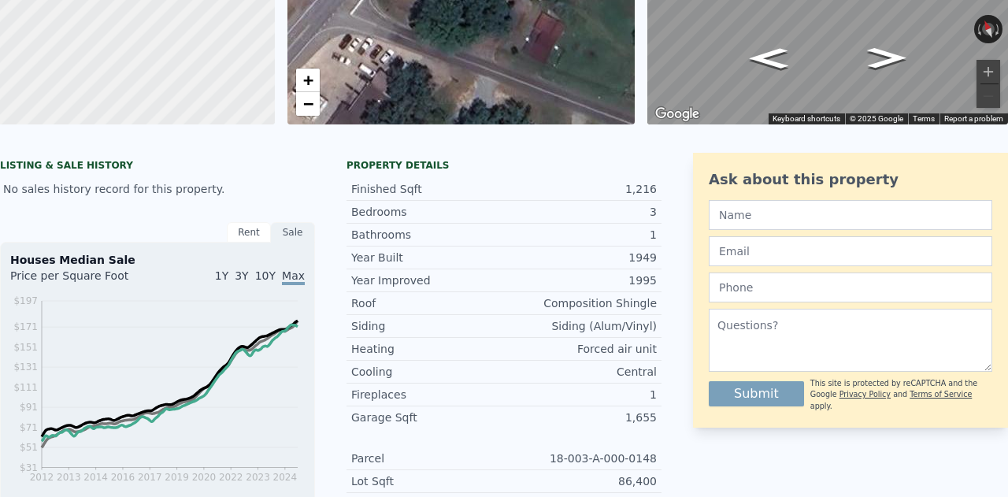
scroll to position [3, 0]
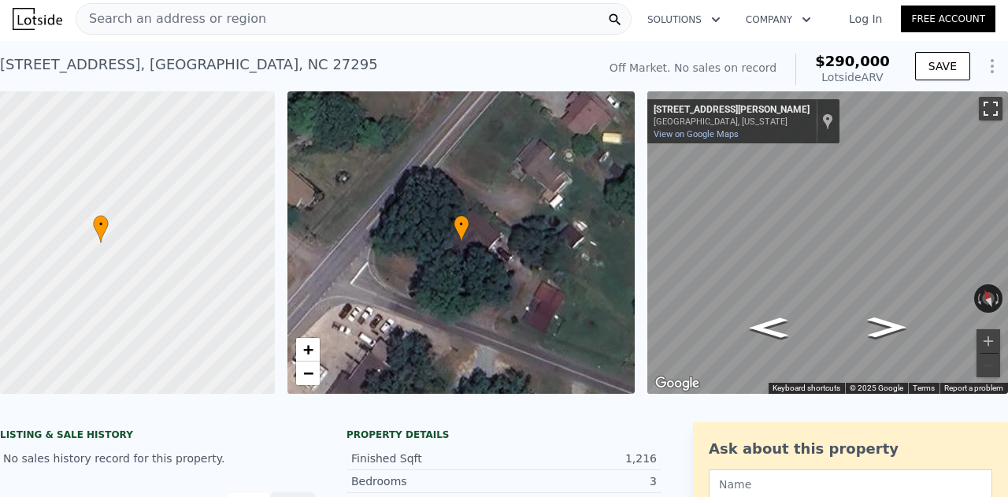
click at [979, 109] on button "Toggle fullscreen view" at bounding box center [991, 109] width 24 height 24
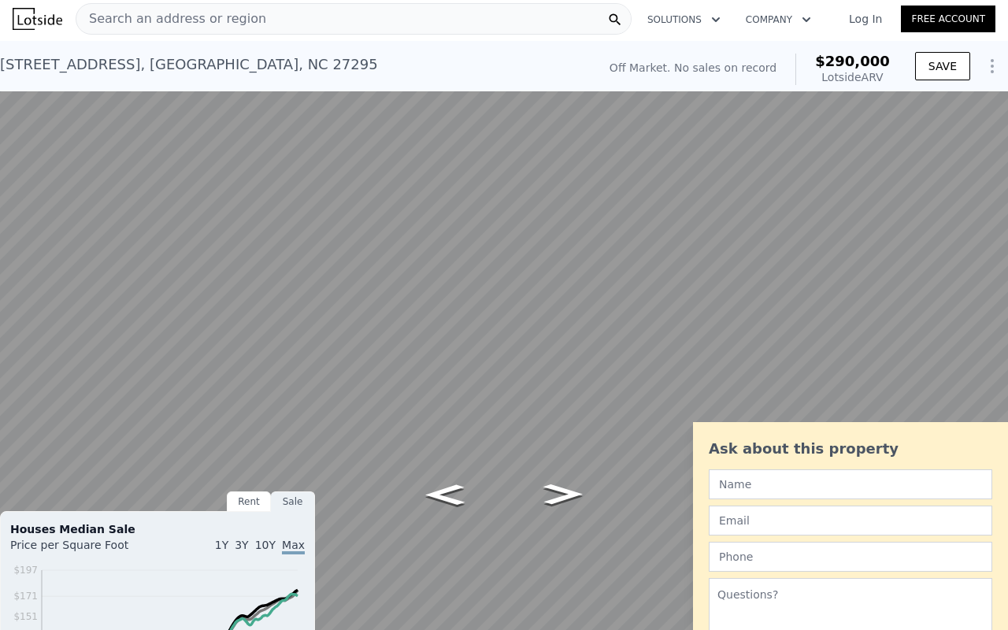
click at [981, 496] on button "Rotate counterclockwise" at bounding box center [978, 535] width 9 height 28
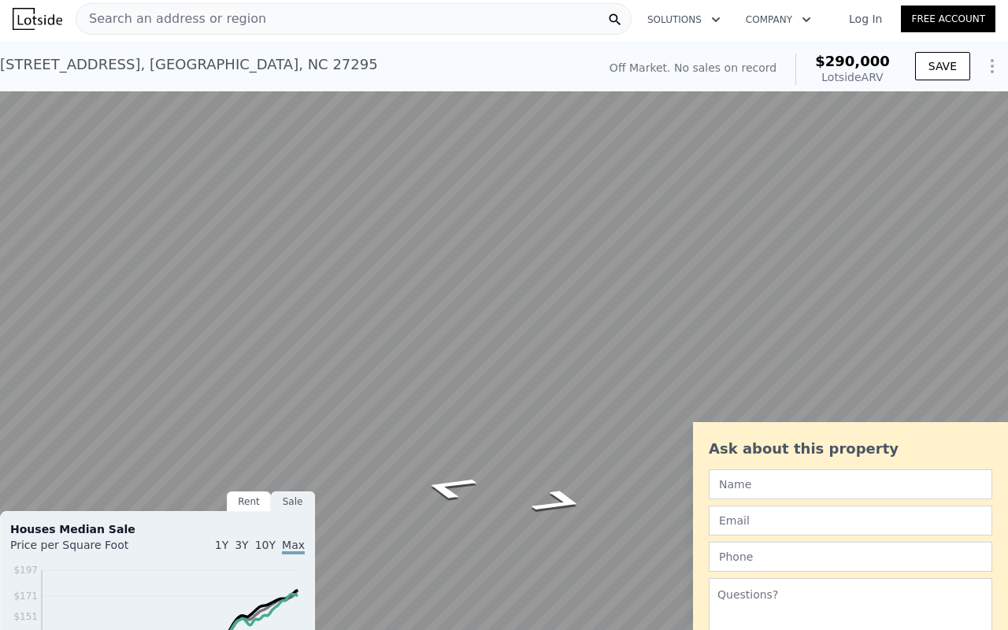
click at [981, 496] on button "Rotate counterclockwise" at bounding box center [978, 535] width 9 height 28
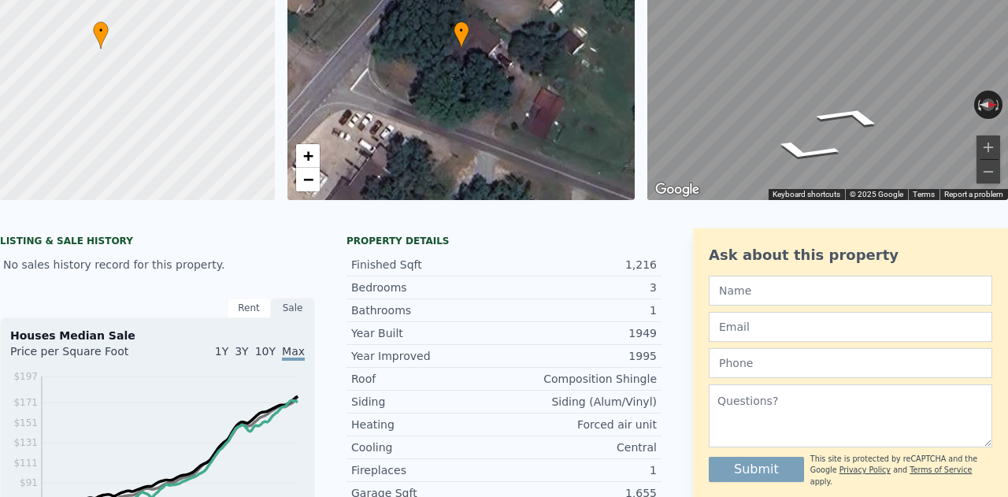
scroll to position [0, 0]
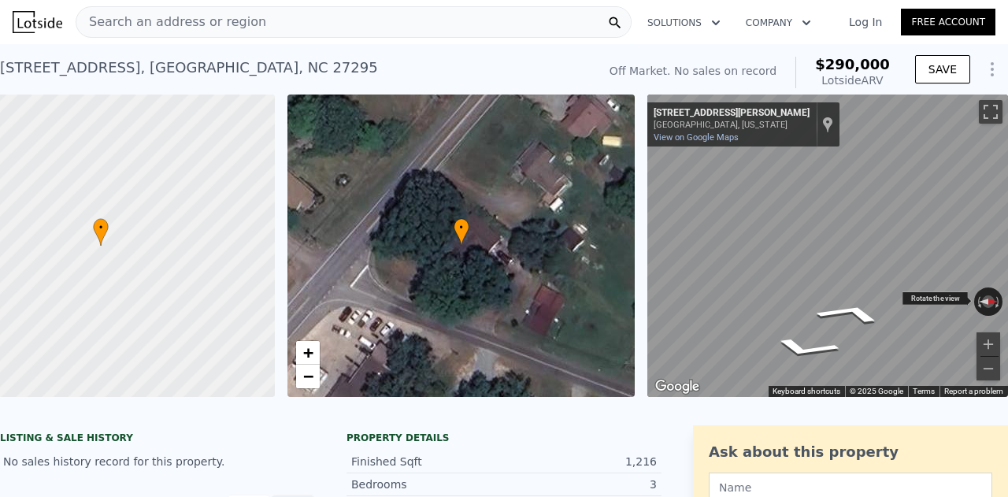
click at [974, 308] on img at bounding box center [988, 302] width 28 height 28
click at [994, 299] on button "Rotate clockwise" at bounding box center [998, 302] width 9 height 28
click at [982, 293] on button "Reset the view" at bounding box center [988, 302] width 12 height 28
click at [988, 120] on button "Toggle fullscreen view" at bounding box center [991, 112] width 24 height 24
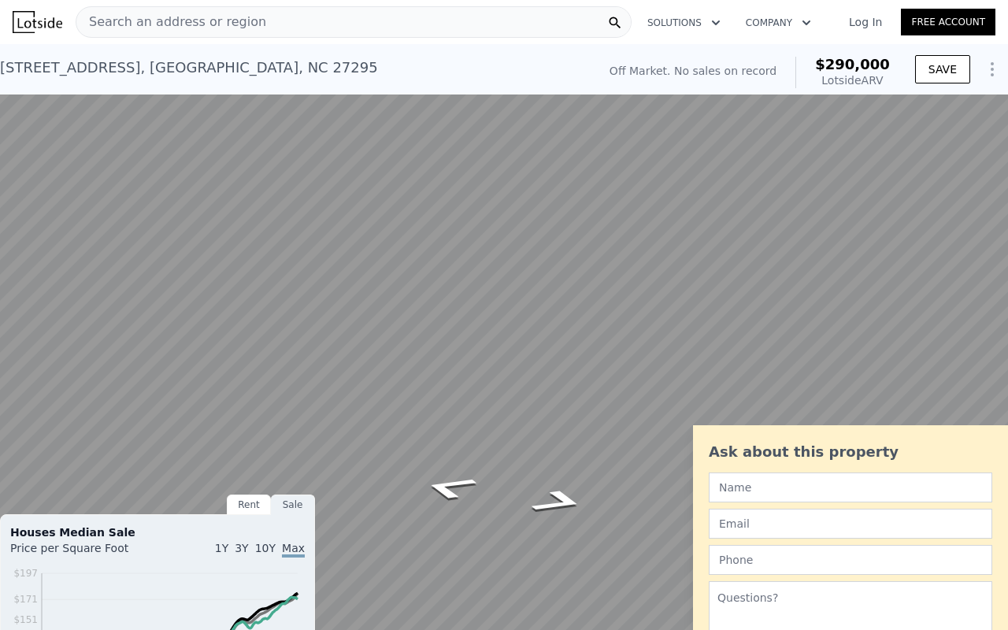
click at [944, 496] on div "Rotate the view" at bounding box center [936, 531] width 66 height 13
click at [990, 496] on button "Reset the view" at bounding box center [989, 535] width 12 height 28
click at [993, 496] on button "Reset the view" at bounding box center [989, 535] width 12 height 28
click at [996, 496] on button "Rotate clockwise" at bounding box center [999, 535] width 9 height 28
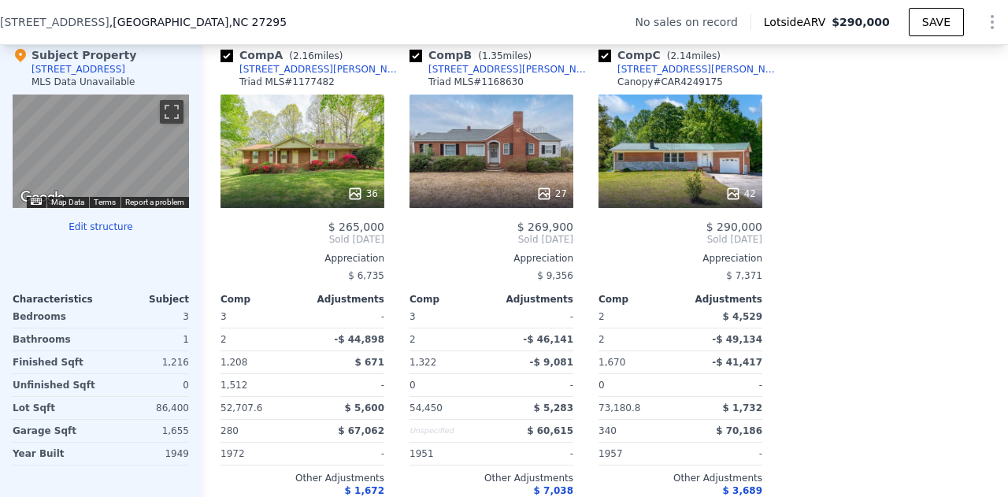
scroll to position [1541, 0]
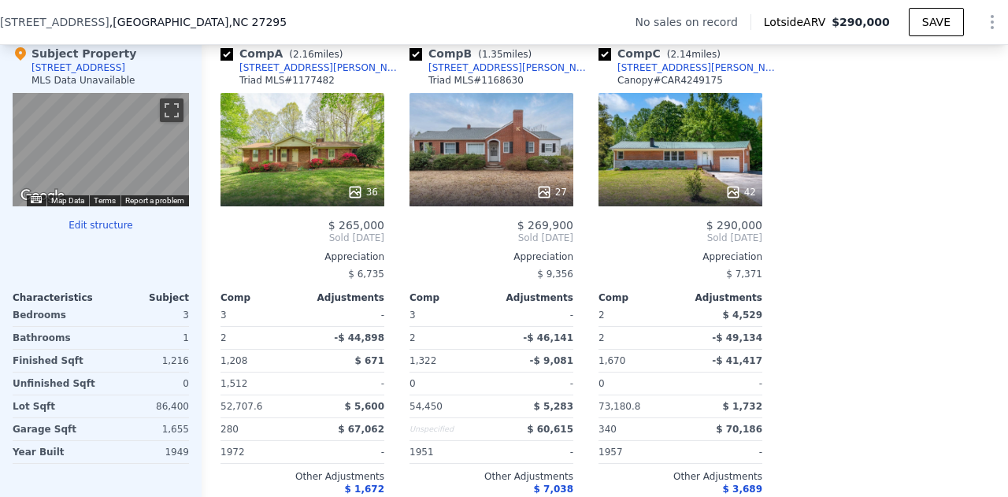
click at [488, 176] on div "27" at bounding box center [492, 149] width 164 height 113
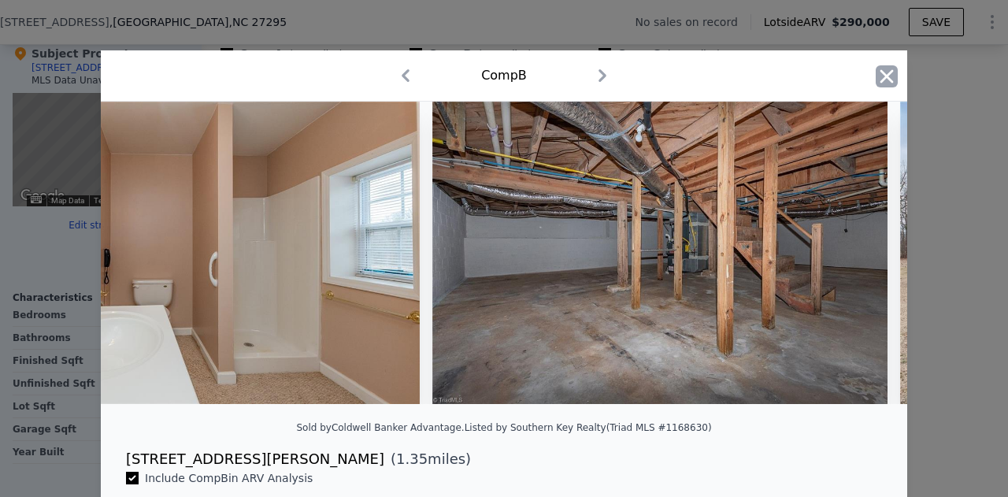
click at [885, 72] on icon "button" at bounding box center [887, 75] width 13 height 13
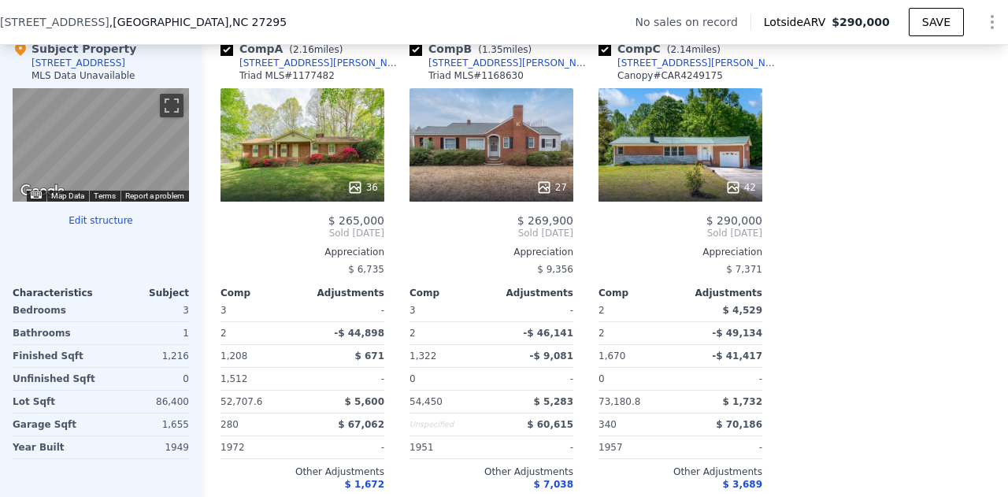
scroll to position [1547, 0]
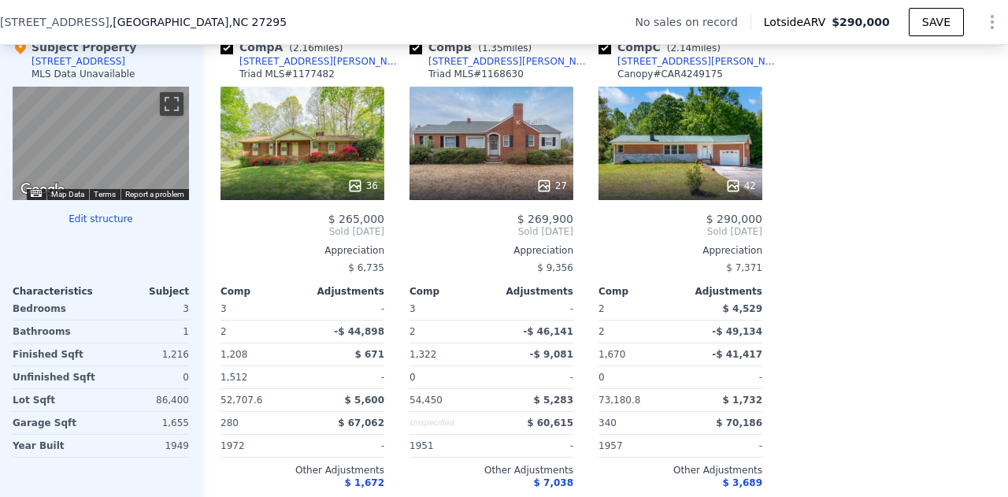
click at [288, 116] on div "36" at bounding box center [303, 143] width 164 height 113
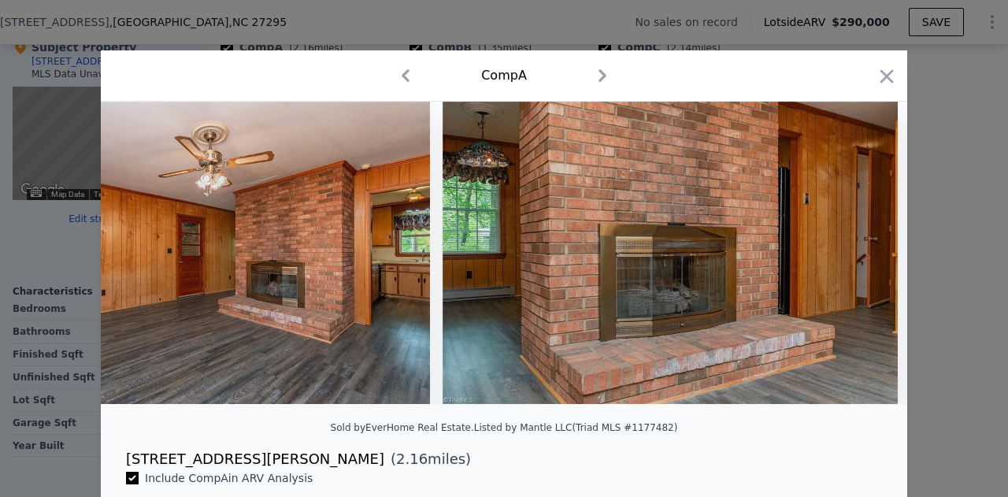
scroll to position [0, 4828]
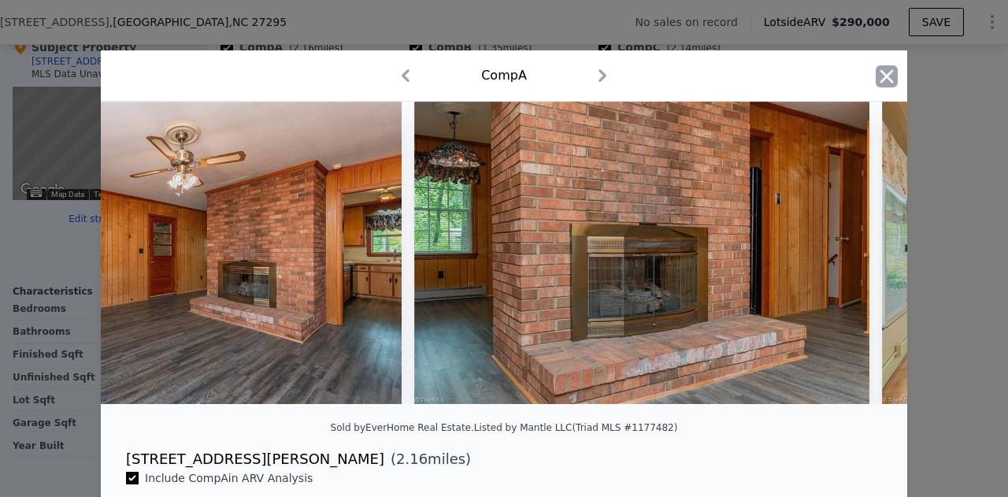
click at [886, 67] on icon "button" at bounding box center [887, 76] width 22 height 22
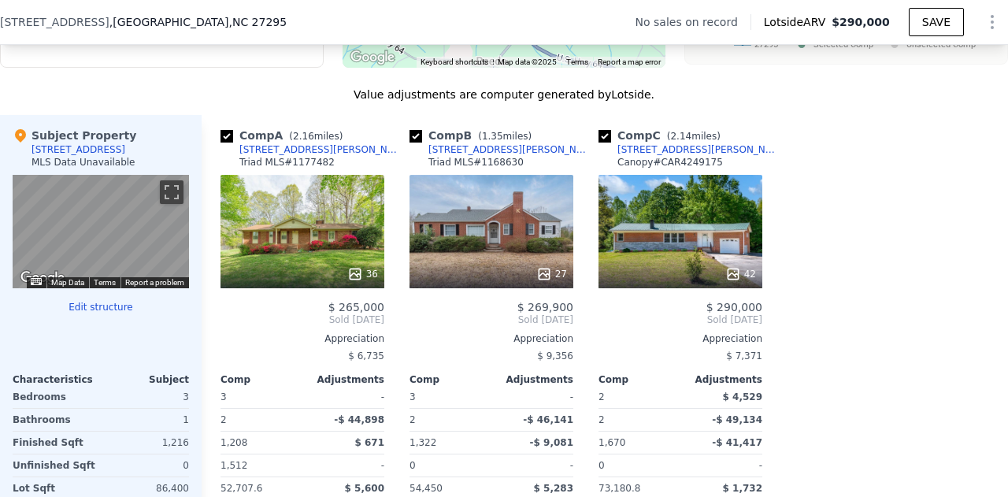
scroll to position [1470, 0]
